Goal: Navigation & Orientation: Go to known website

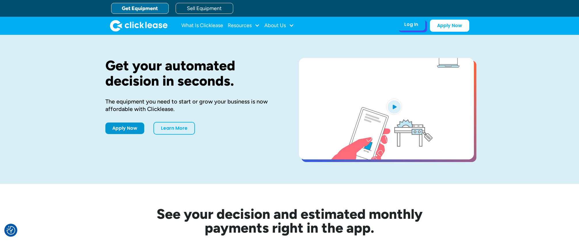
click at [410, 26] on div "Log In" at bounding box center [411, 25] width 14 height 6
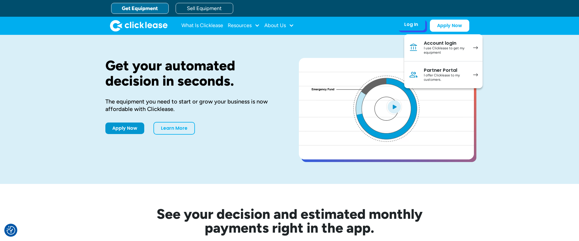
click at [429, 52] on div "I use Clicklease to get my equipment" at bounding box center [445, 50] width 43 height 9
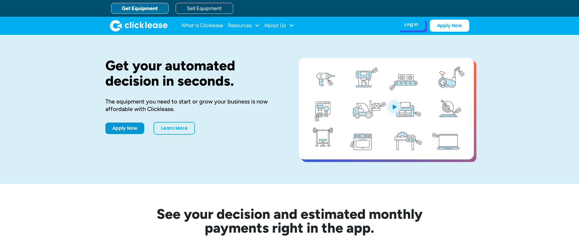
click at [409, 25] on div "Log In" at bounding box center [411, 25] width 14 height 6
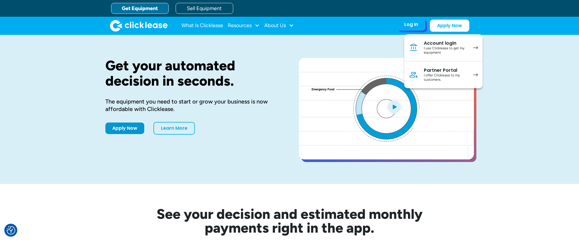
click at [434, 74] on div "I offer Clicklease to my customers." at bounding box center [445, 77] width 43 height 9
